Goal: Download file/media

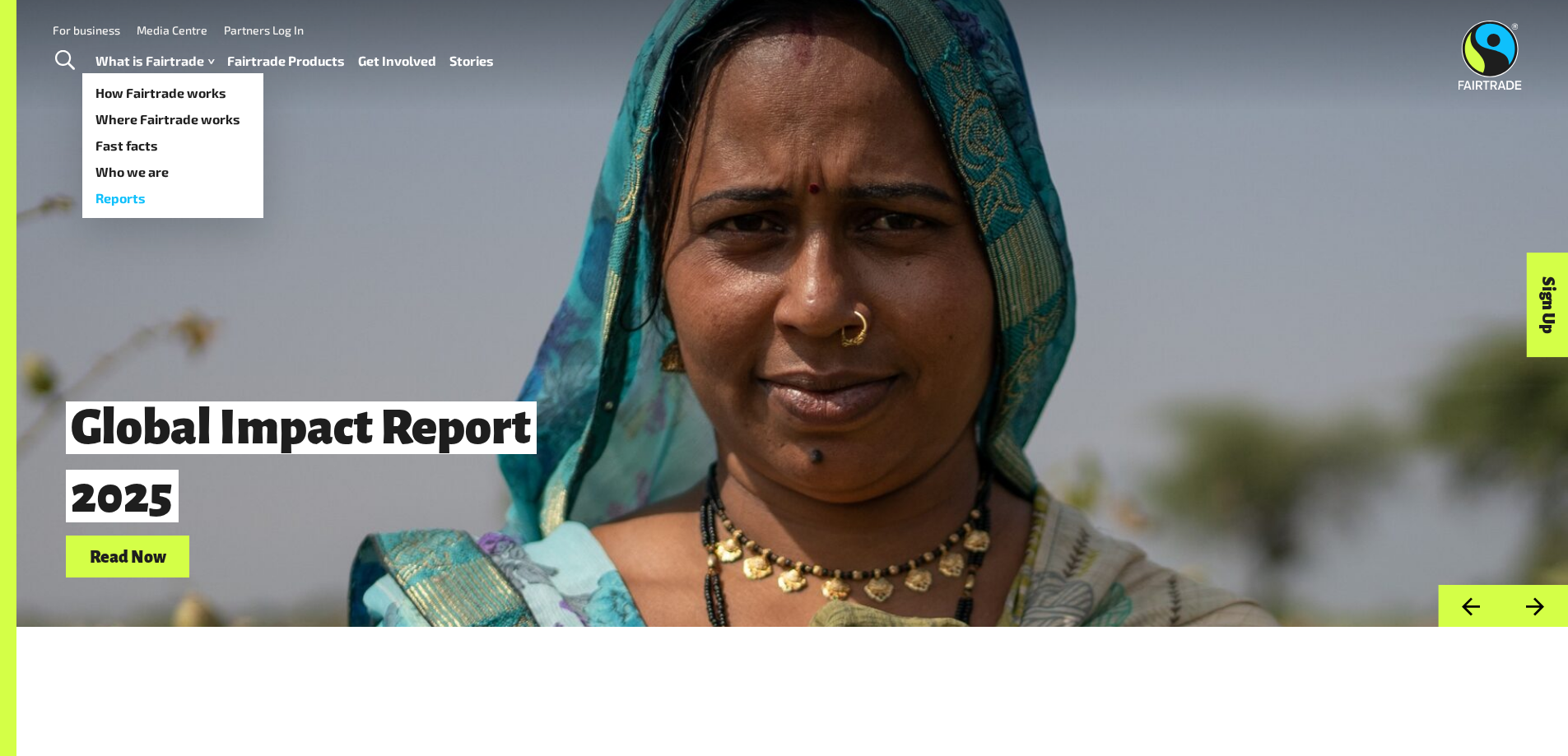
click at [117, 194] on link "Reports" at bounding box center [172, 198] width 181 height 26
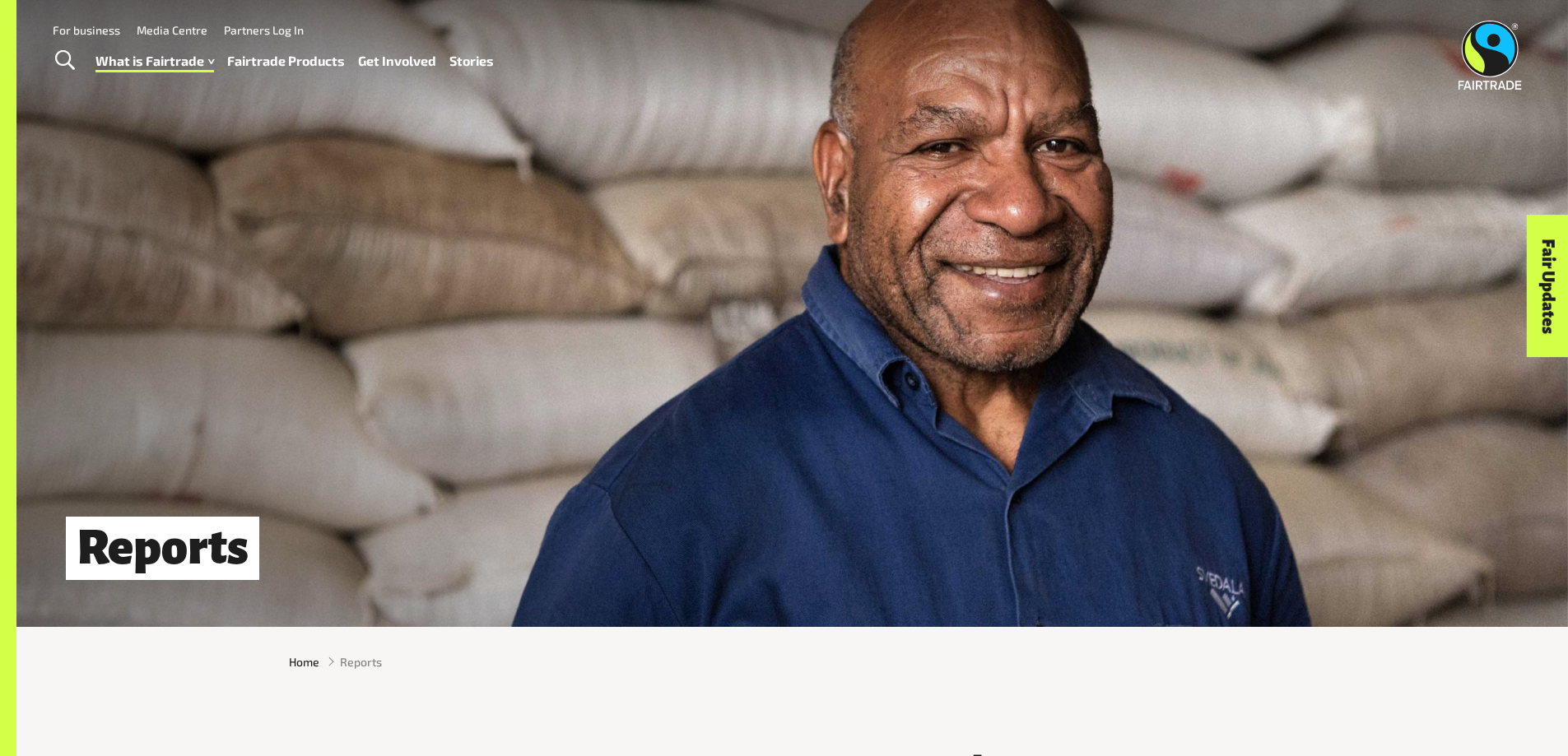
scroll to position [82, 0]
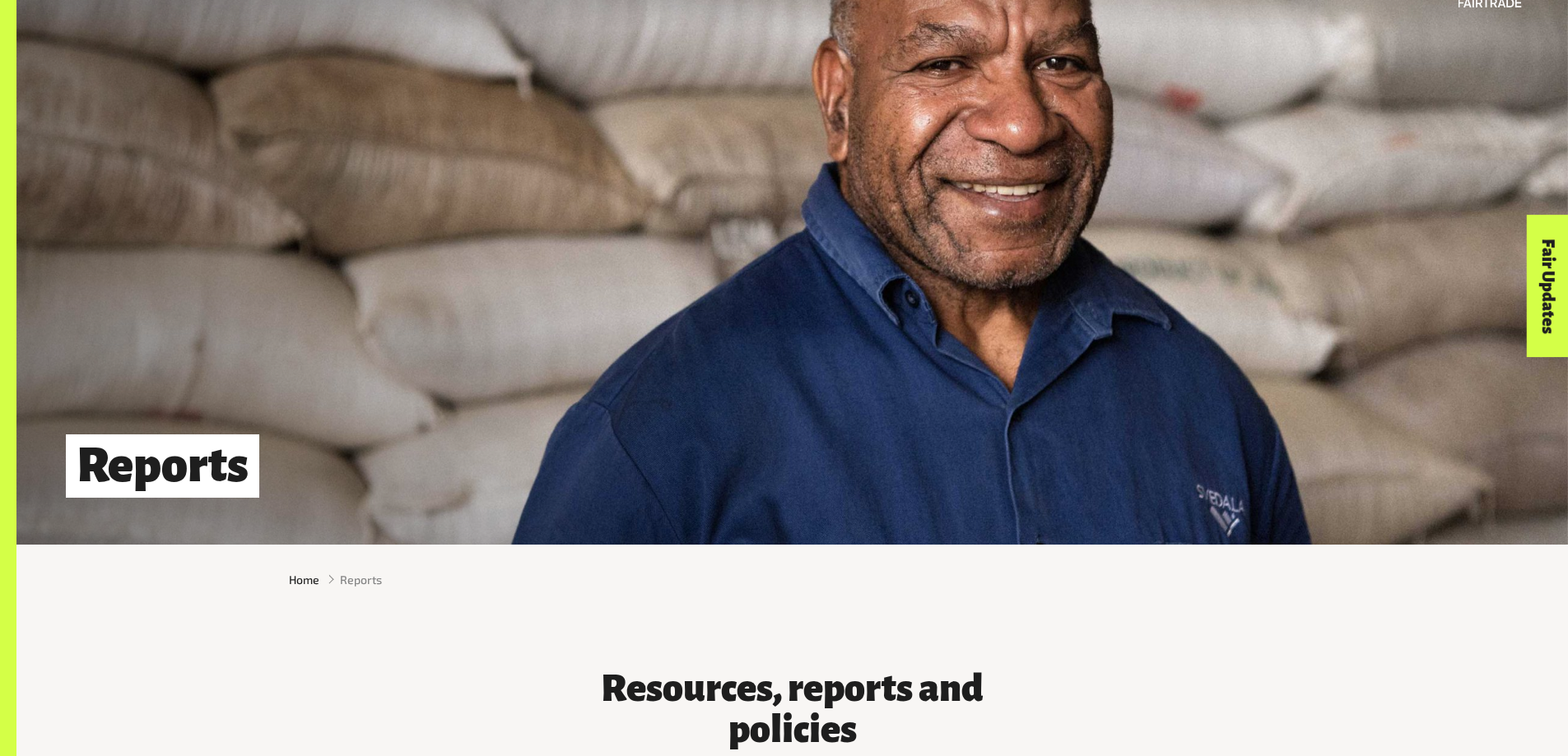
click at [1413, 581] on div "Home Reports" at bounding box center [792, 580] width 1552 height 44
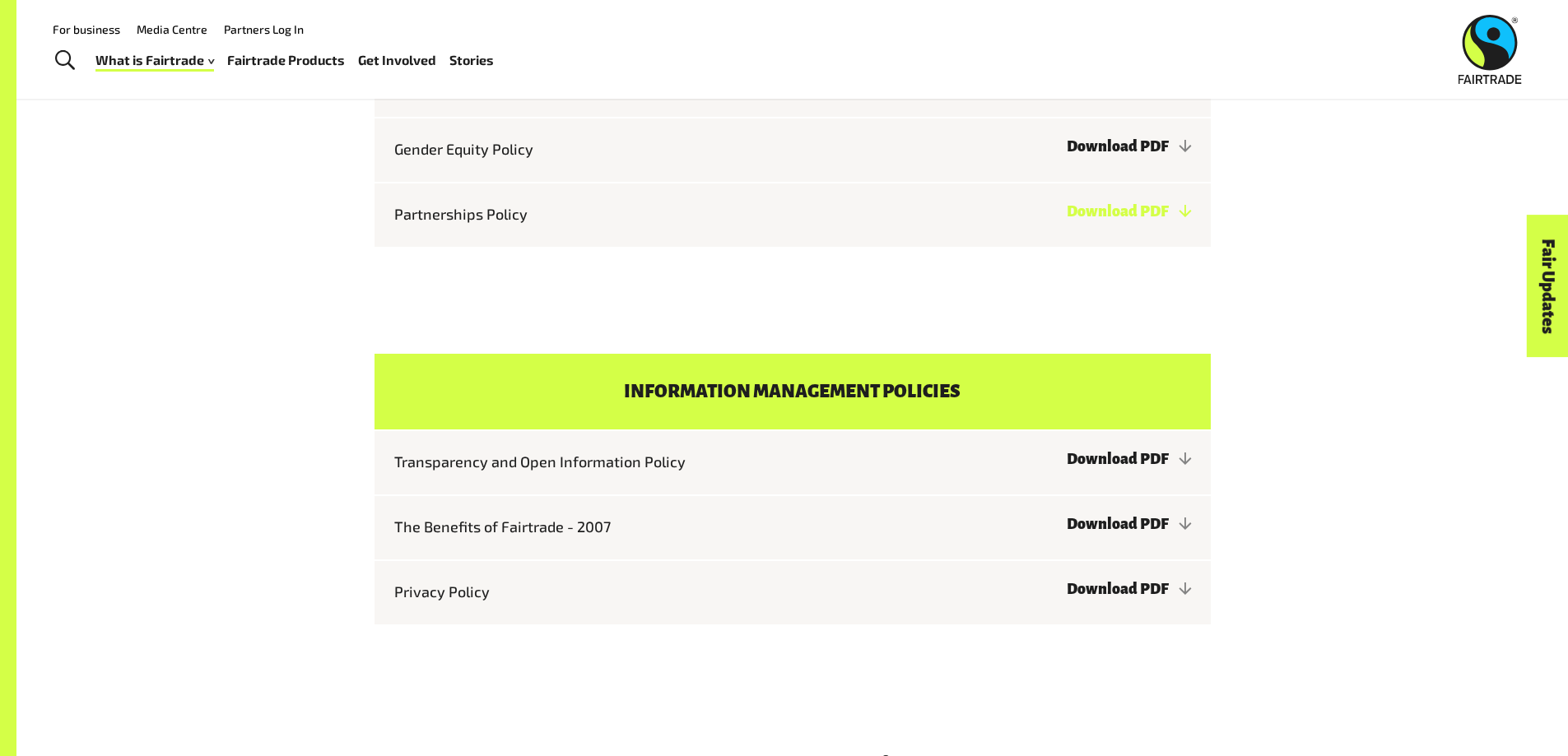
scroll to position [5515, 0]
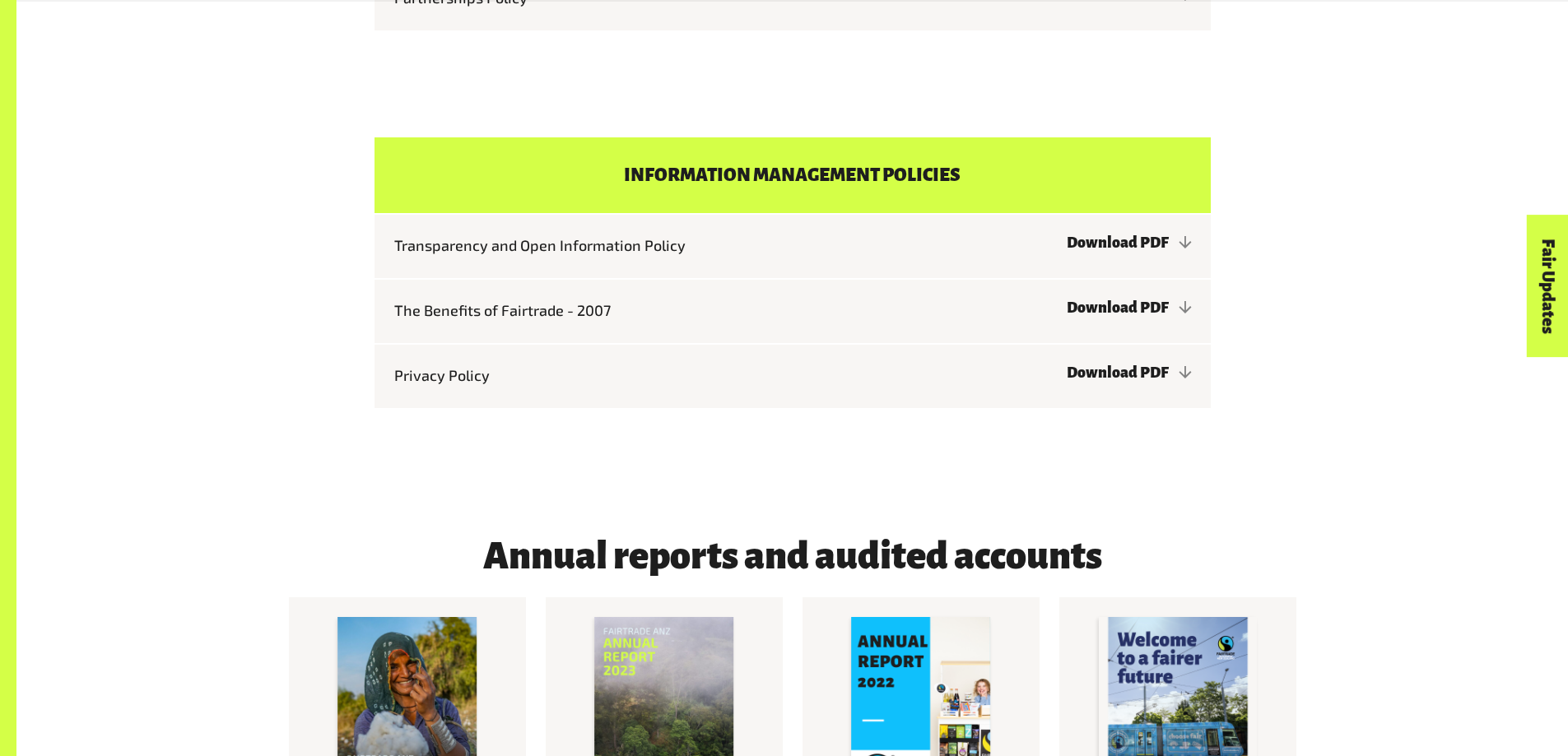
click at [1407, 425] on div "Information management policies Transparency and Open Information Policy Downlo…" at bounding box center [792, 273] width 1552 height 377
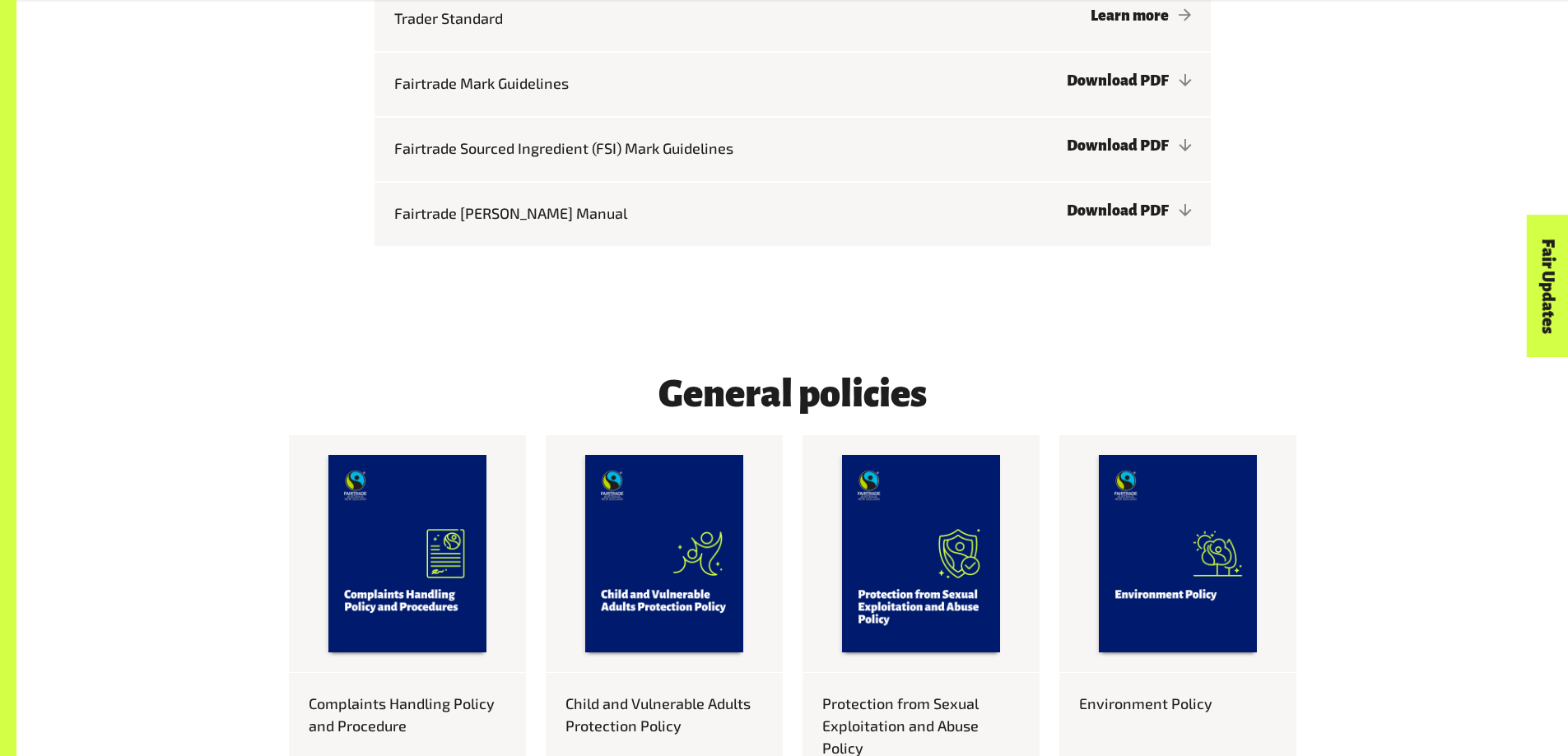
scroll to position [3951, 0]
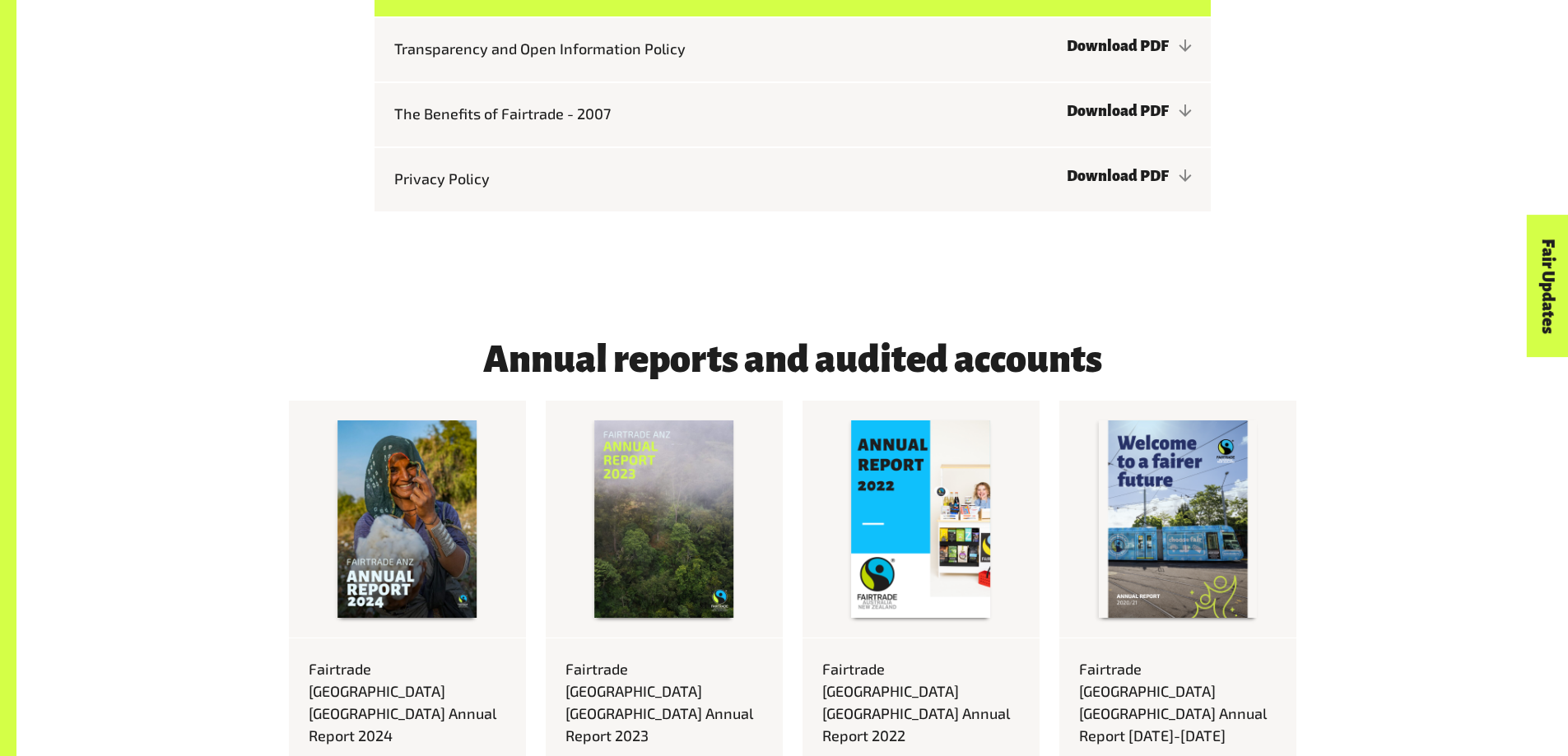
scroll to position [5762, 0]
